Goal: Find contact information: Find contact information

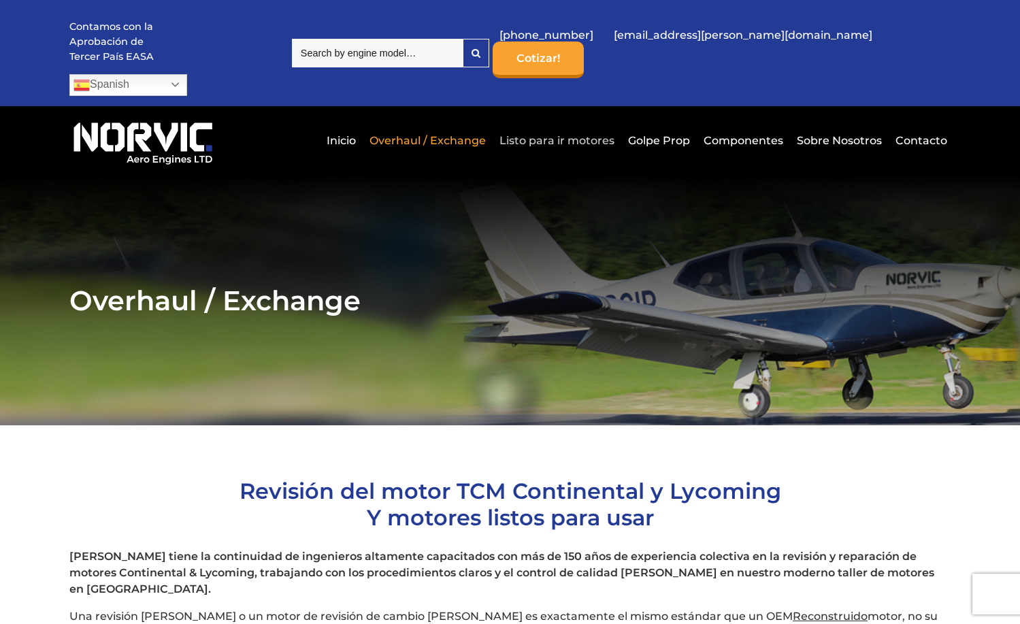
click at [551, 124] on link "Listo para ir motores" at bounding box center [557, 140] width 122 height 33
click at [924, 129] on link "Contacto" at bounding box center [919, 140] width 55 height 33
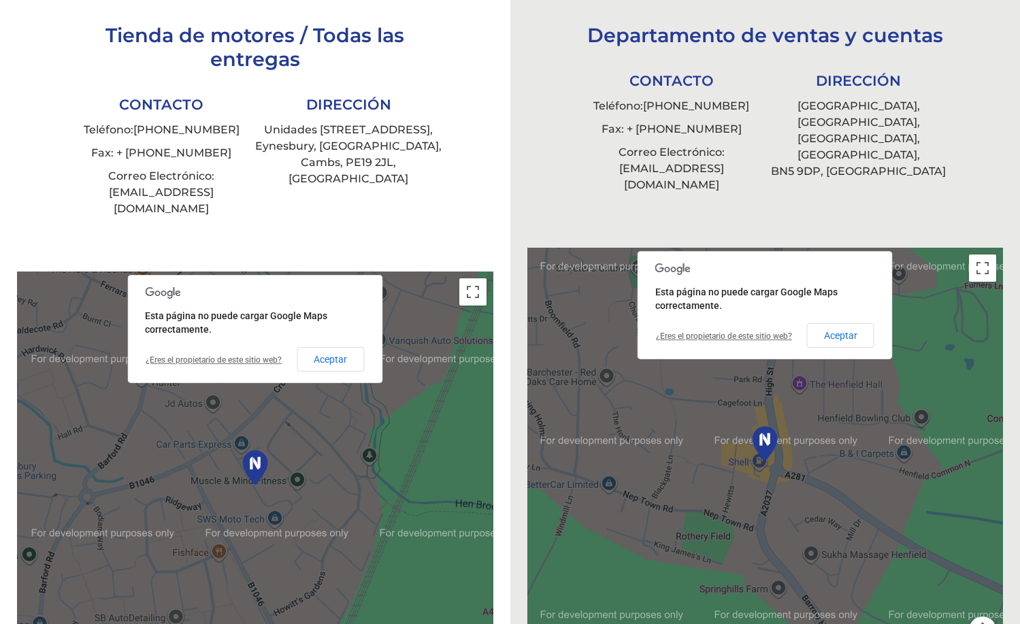
scroll to position [265, 0]
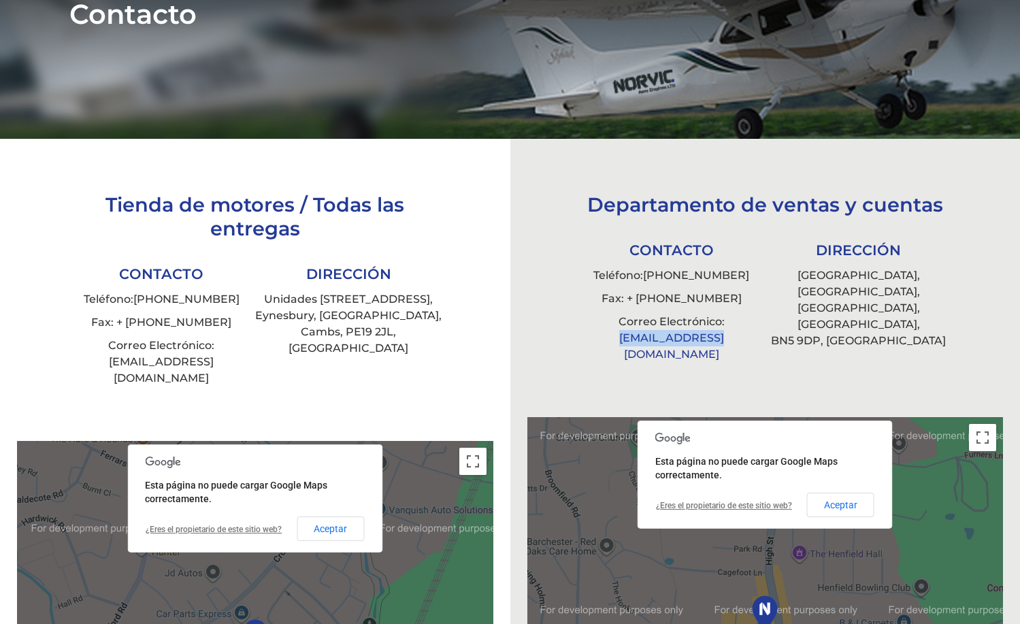
drag, startPoint x: 726, startPoint y: 340, endPoint x: 603, endPoint y: 342, distance: 122.5
click at [603, 342] on li "Correo Electrónico: [EMAIL_ADDRESS][DOMAIN_NAME]" at bounding box center [671, 338] width 187 height 56
copy link "[EMAIL_ADDRESS][DOMAIN_NAME]"
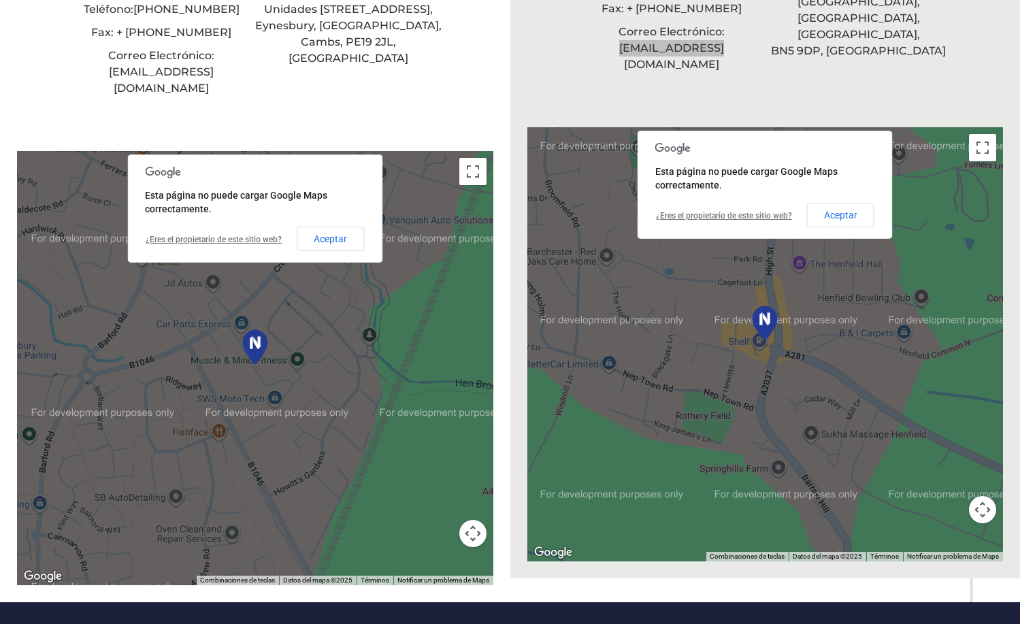
scroll to position [184, 0]
